Goal: Check status: Check status

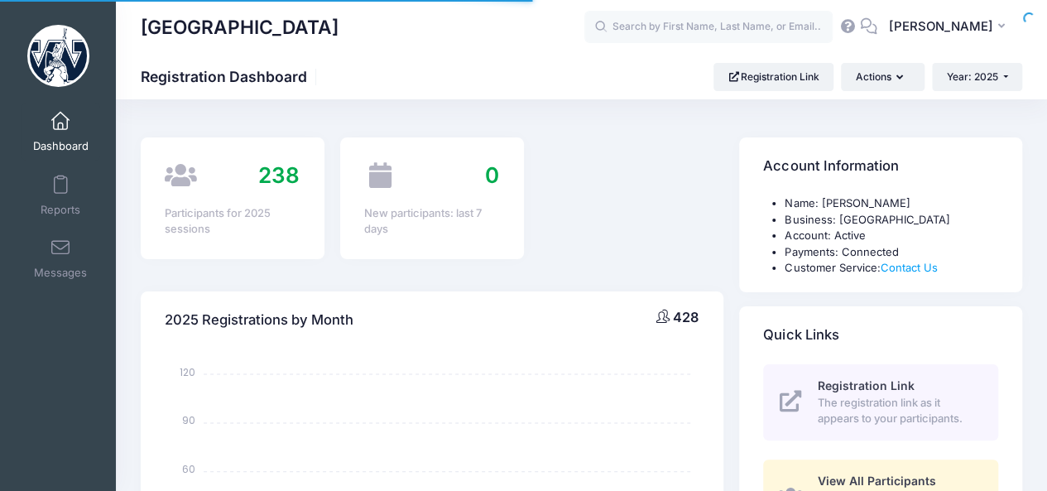
select select
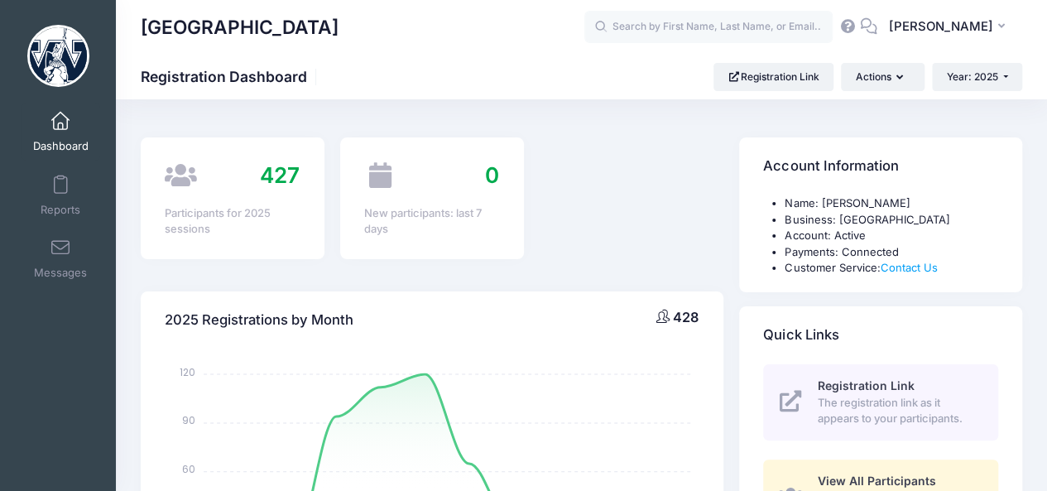
click at [66, 127] on link "Dashboard" at bounding box center [61, 132] width 79 height 58
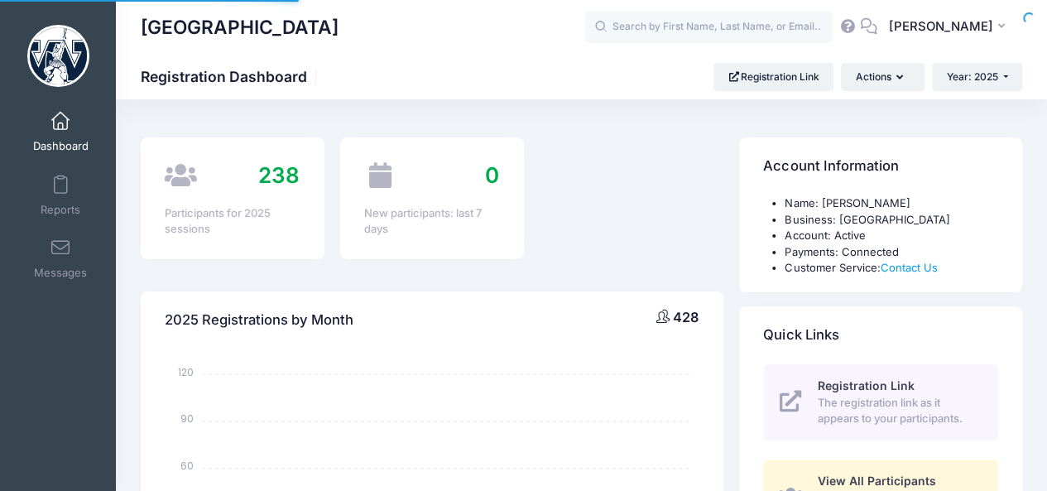
select select
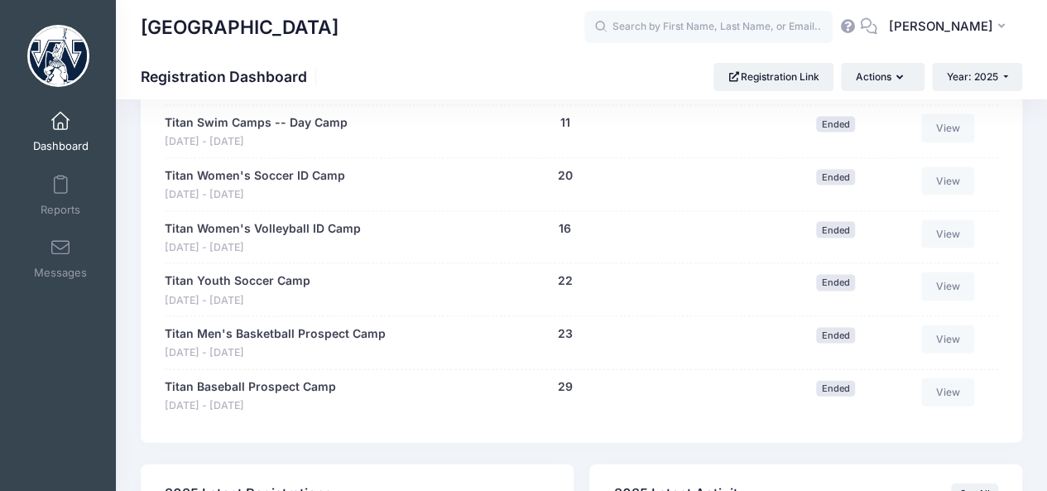
scroll to position [1608, 0]
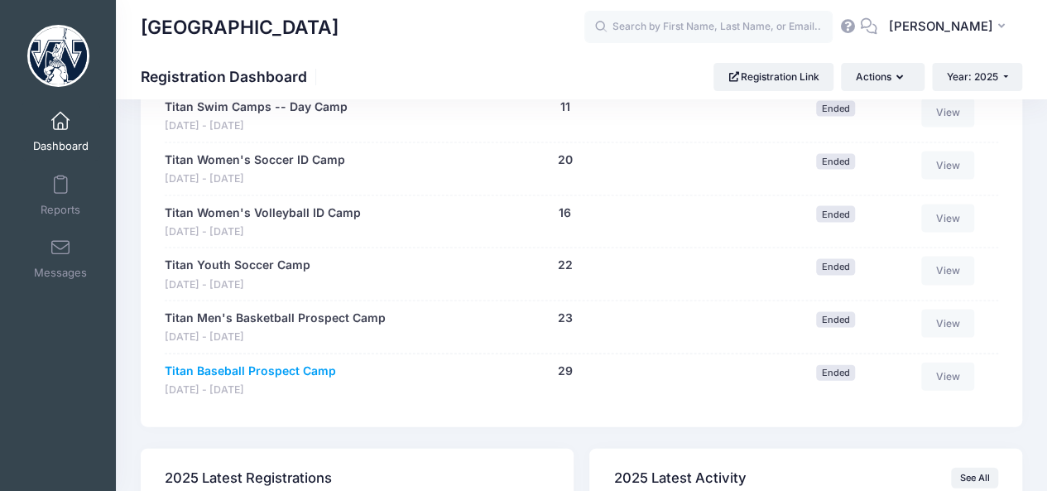
click at [245, 363] on link "Titan Baseball Prospect Camp" at bounding box center [250, 371] width 171 height 17
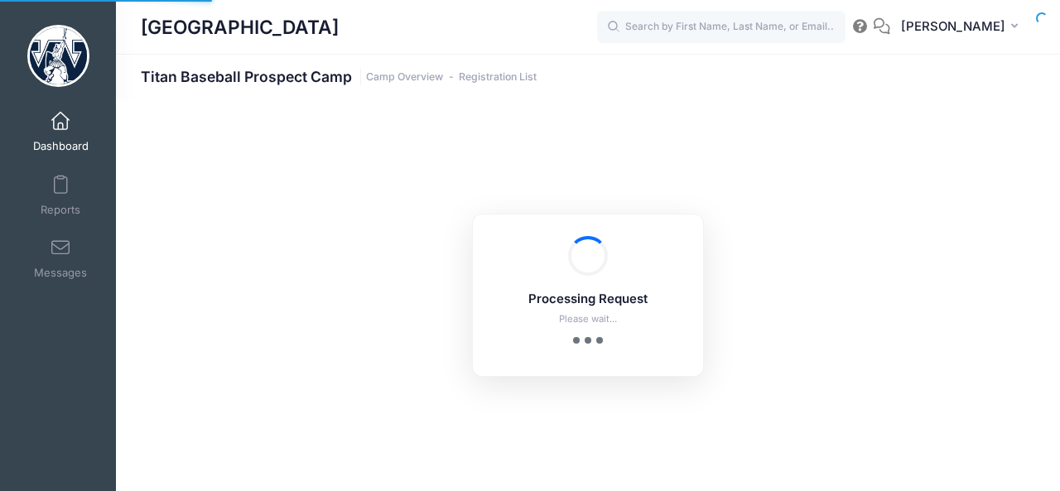
select select "10"
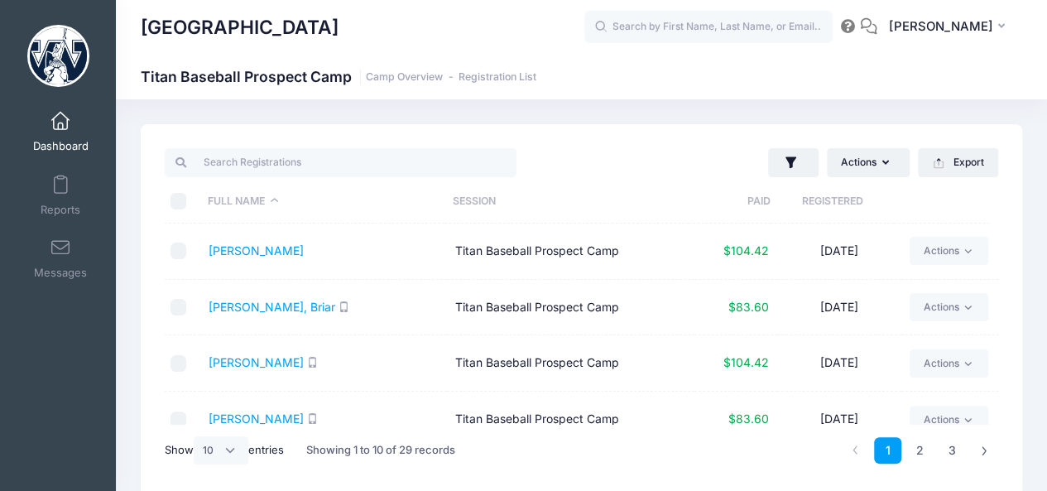
click at [217, 407] on td "Donovan, Drew" at bounding box center [323, 420] width 247 height 56
click at [217, 412] on link "Donovan, Drew" at bounding box center [256, 418] width 95 height 14
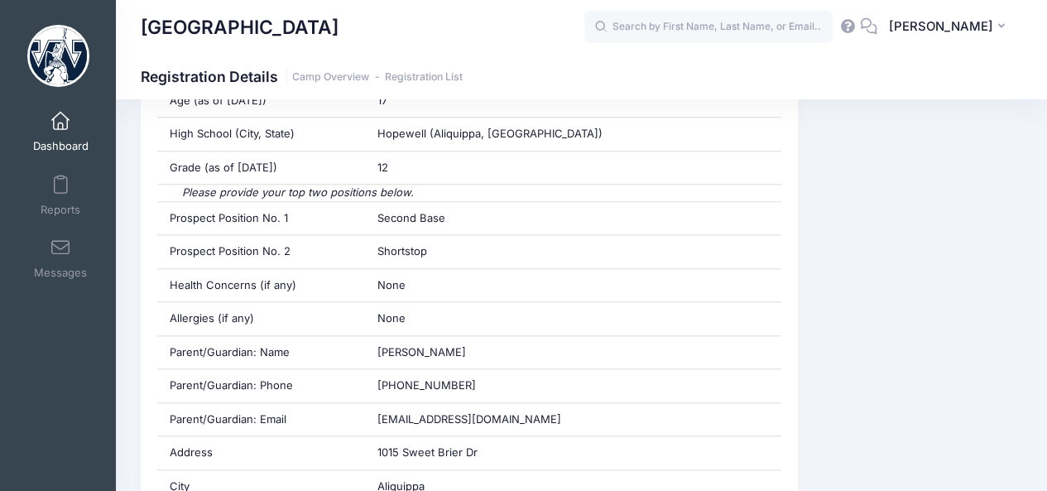
scroll to position [611, 0]
